Goal: Find specific page/section: Find specific page/section

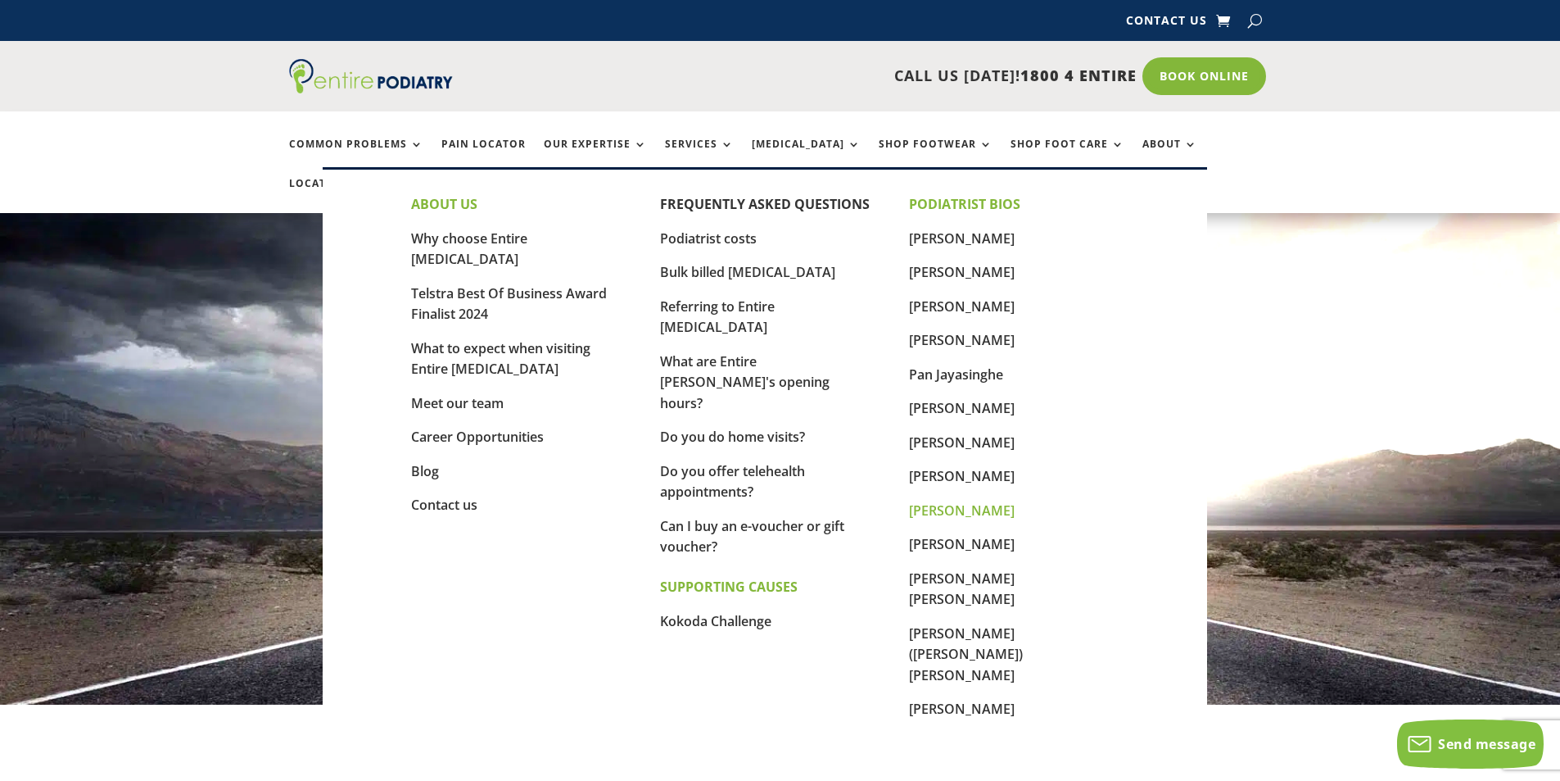
click at [939, 513] on link "[PERSON_NAME]" at bounding box center [962, 510] width 106 height 18
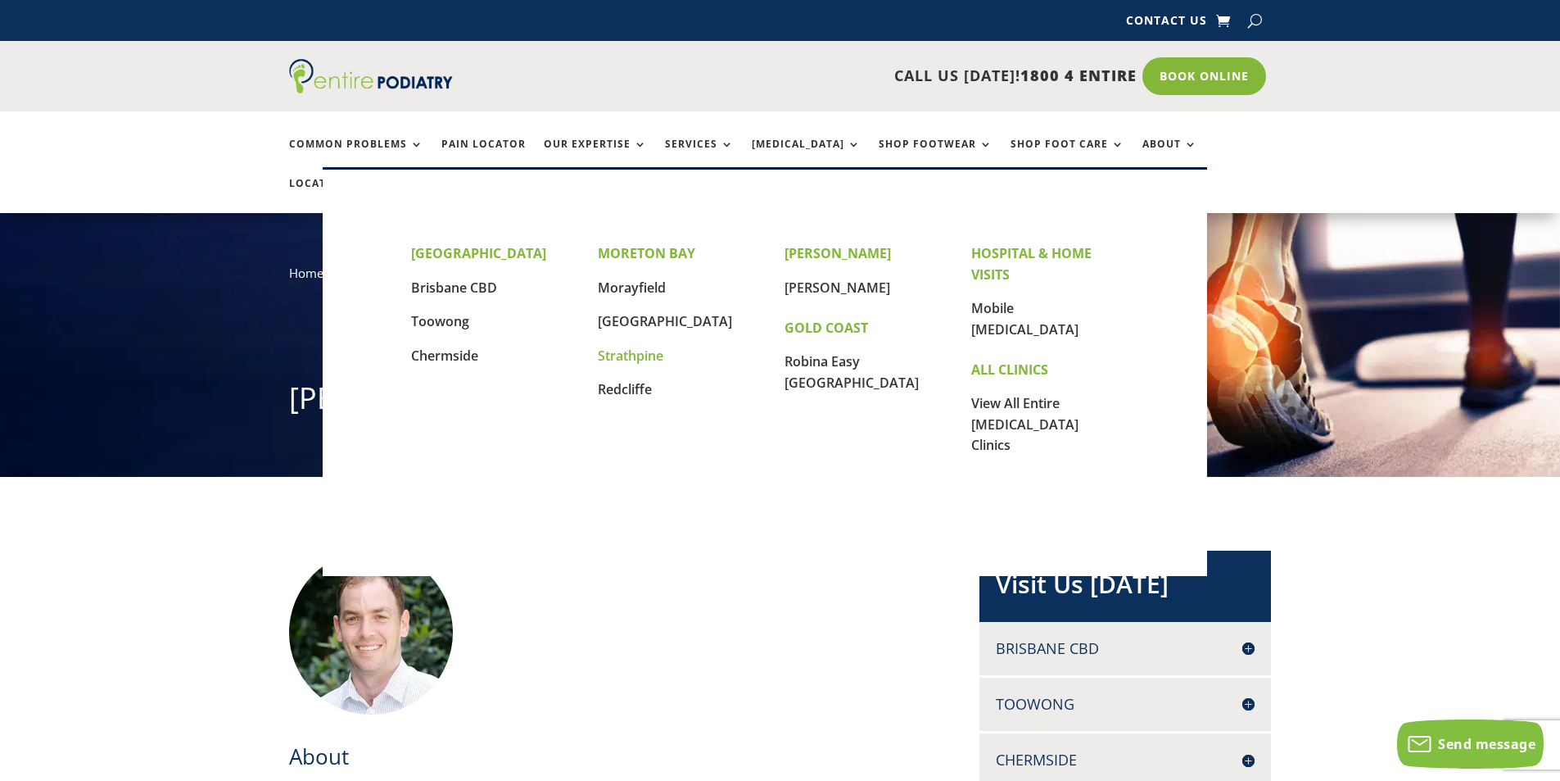
click at [636, 360] on link "Strathpine" at bounding box center [631, 355] width 66 height 18
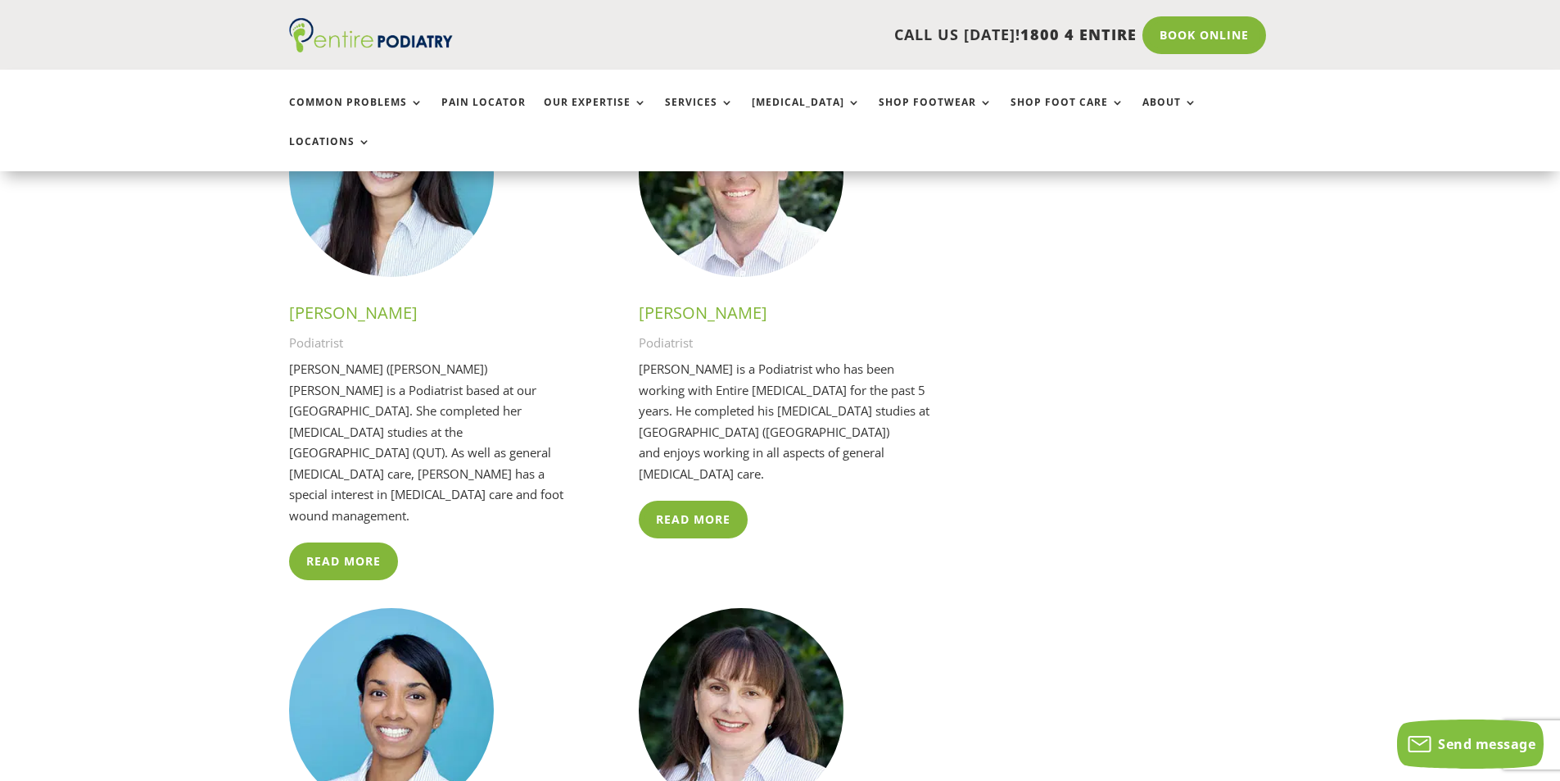
scroll to position [2948, 0]
click at [683, 501] on link "Read More" at bounding box center [697, 520] width 117 height 38
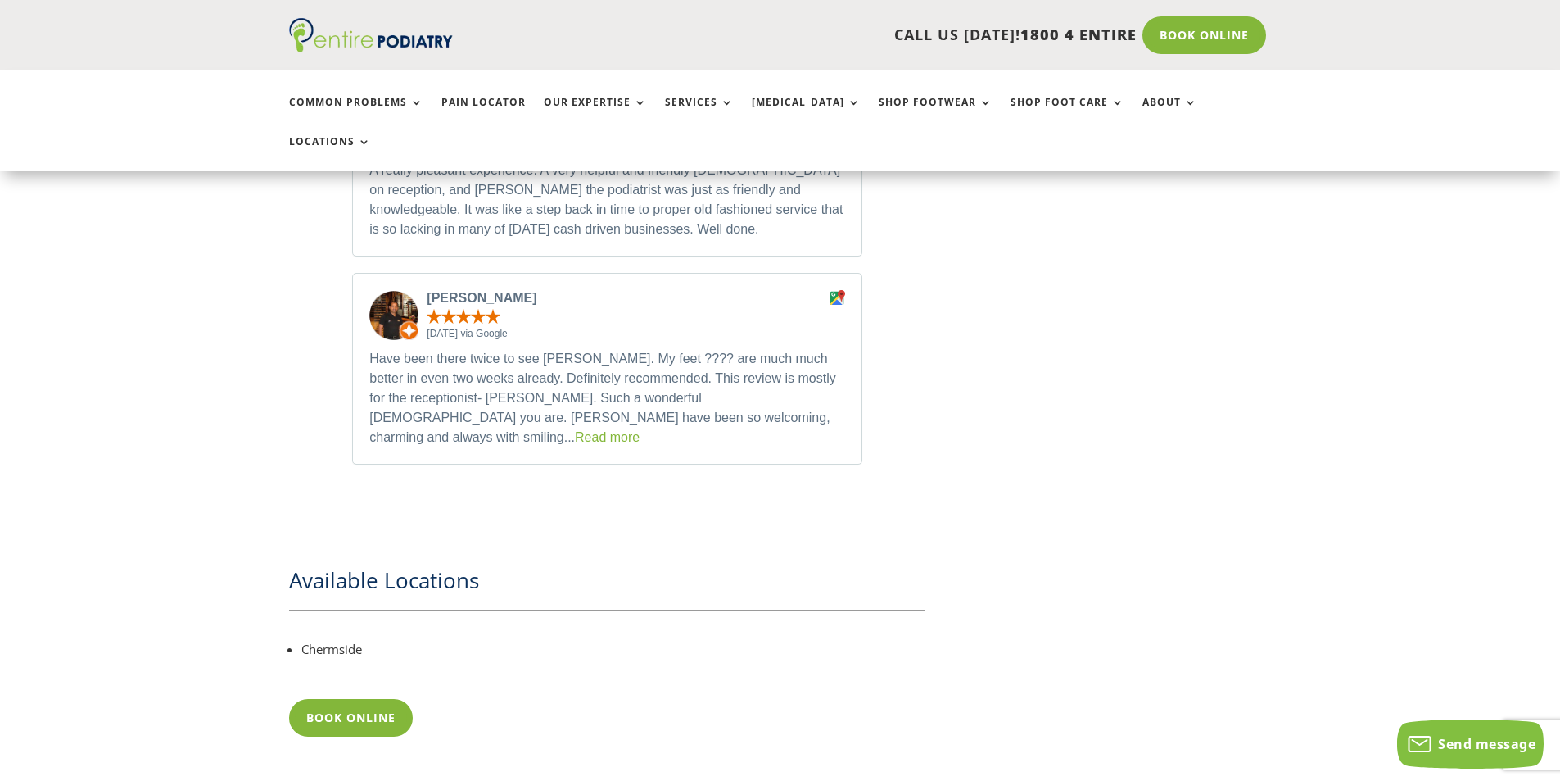
scroll to position [2883, 0]
